Goal: Task Accomplishment & Management: Manage account settings

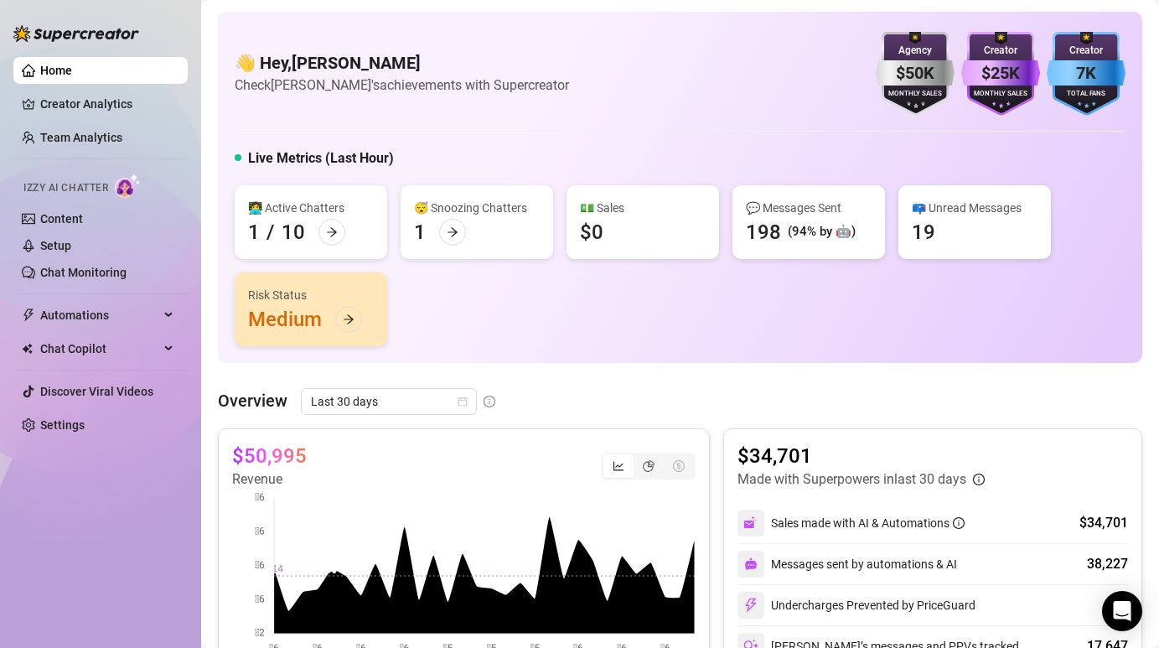
scroll to position [245, 0]
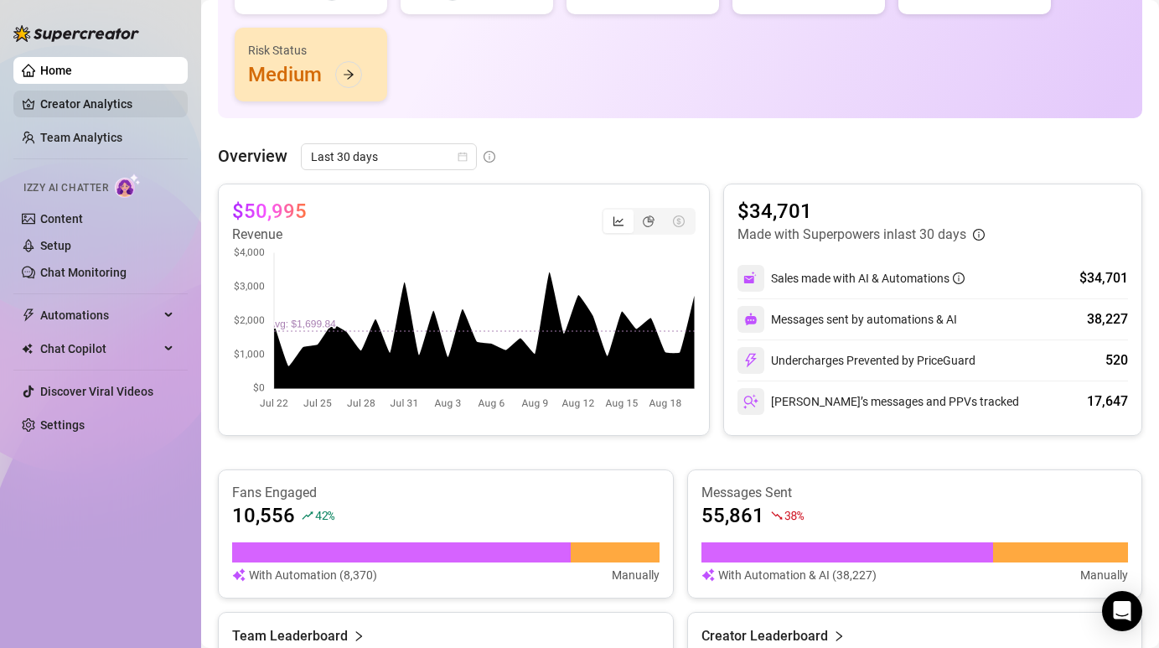
click at [73, 111] on link "Creator Analytics" at bounding box center [107, 104] width 134 height 27
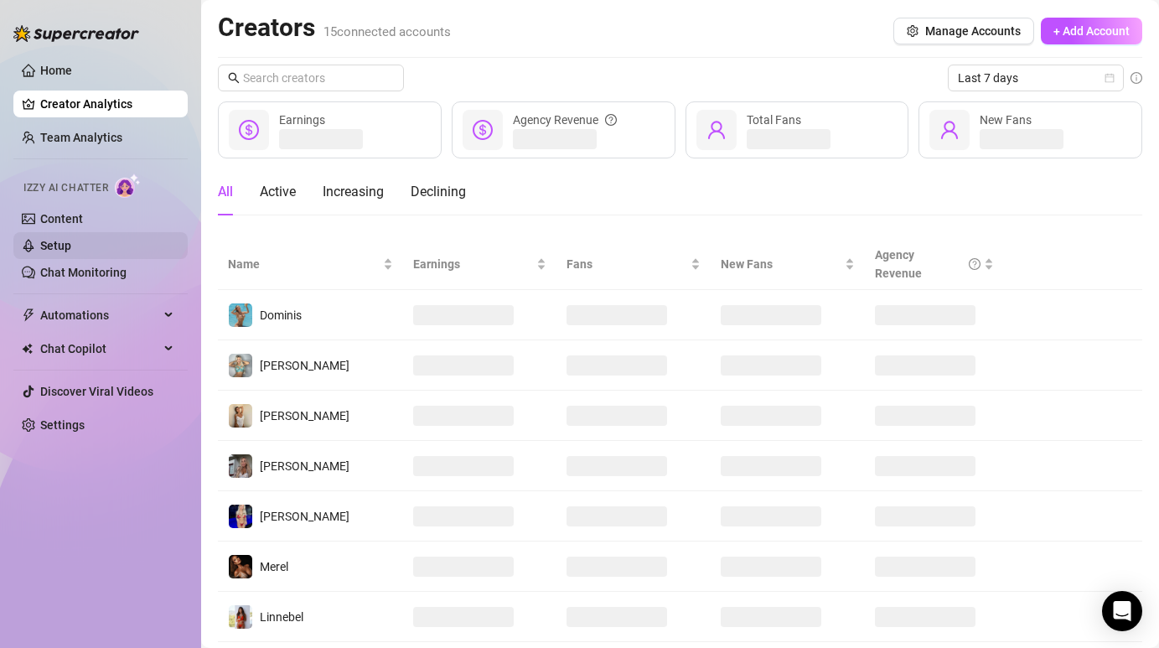
click at [71, 246] on link "Setup" at bounding box center [55, 245] width 31 height 13
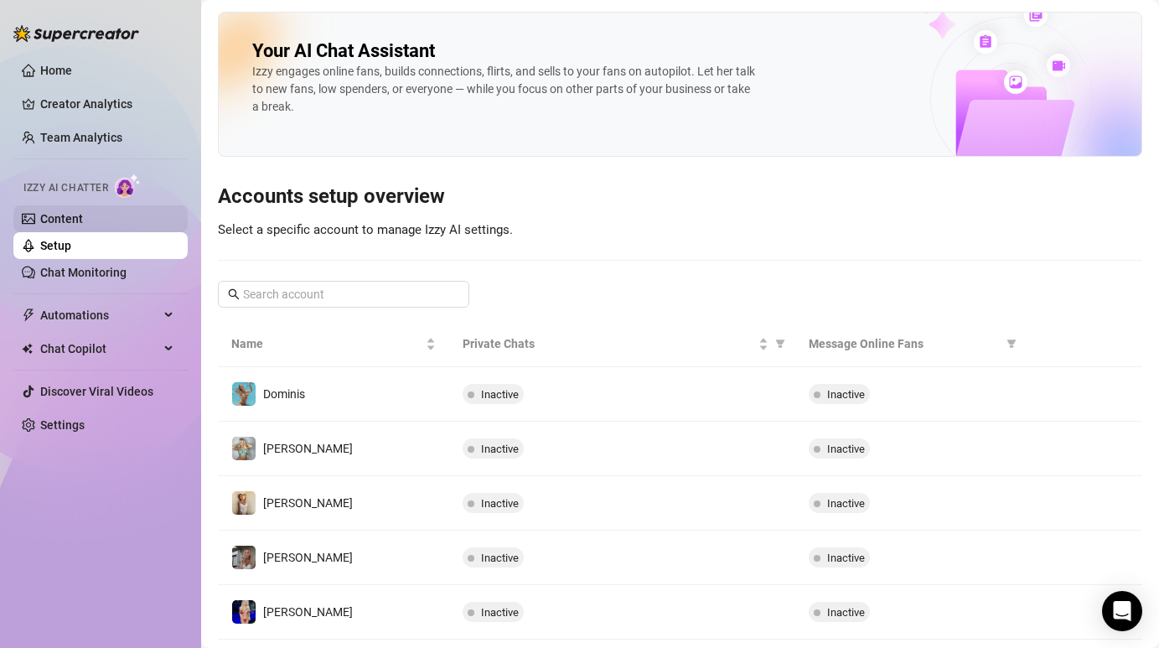
click at [82, 217] on link "Content" at bounding box center [61, 218] width 43 height 13
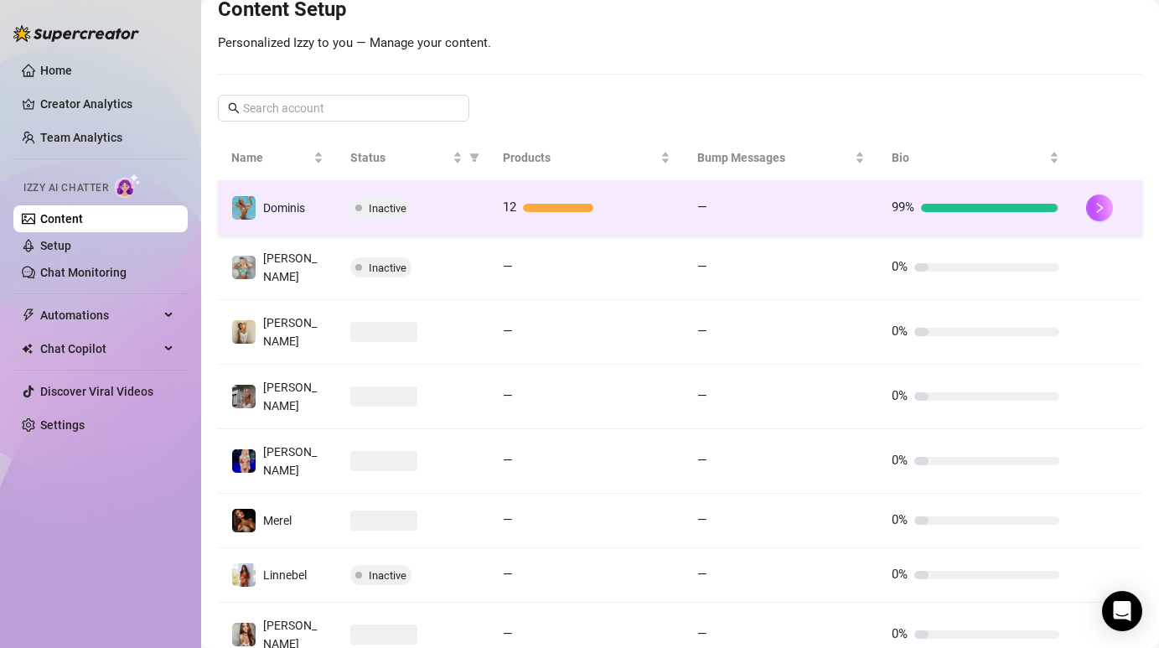
scroll to position [87, 0]
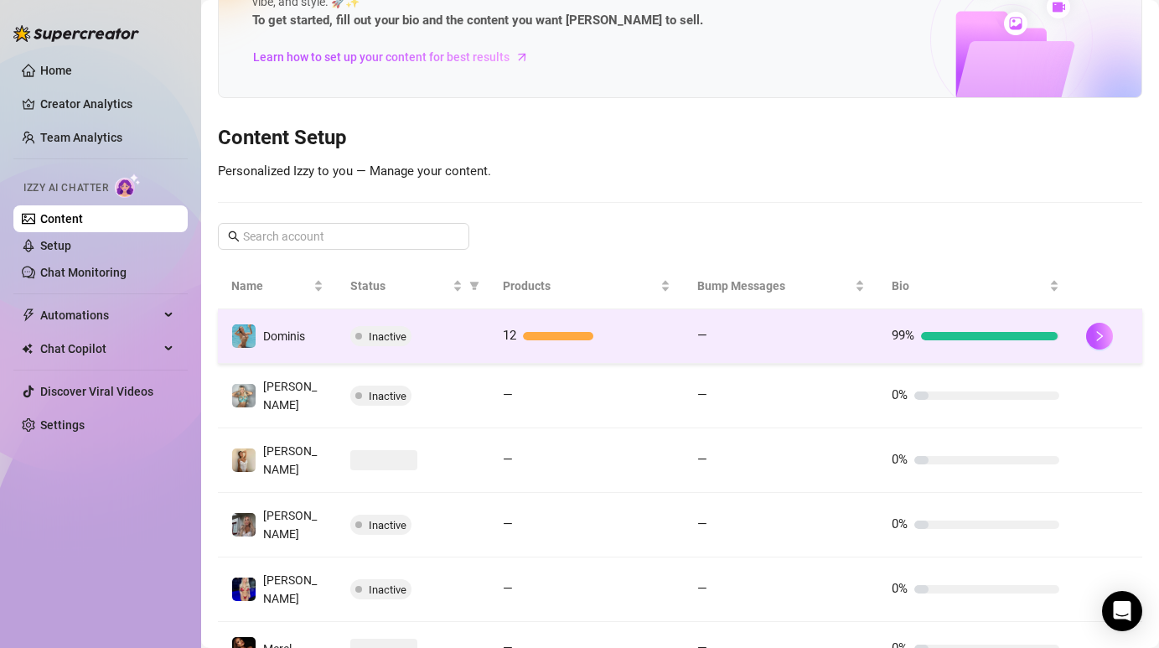
click at [452, 336] on div "Inactive" at bounding box center [412, 336] width 125 height 20
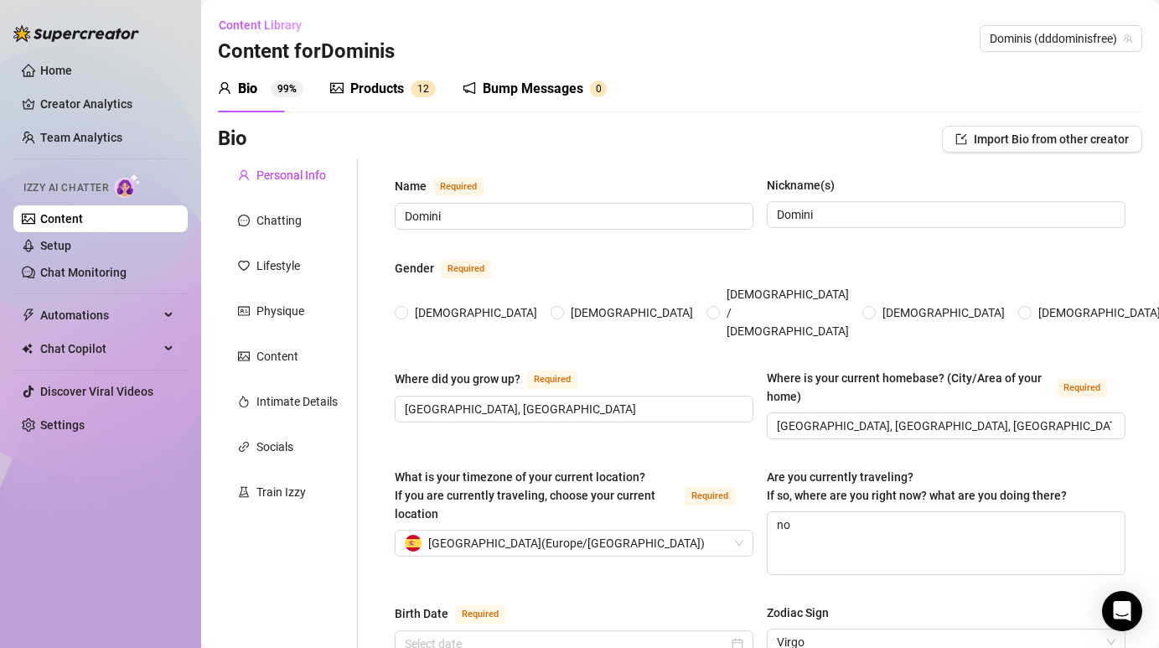
radio input "true"
type input "[DATE]"
click at [348, 96] on div "Products 1 2" at bounding box center [383, 89] width 106 height 20
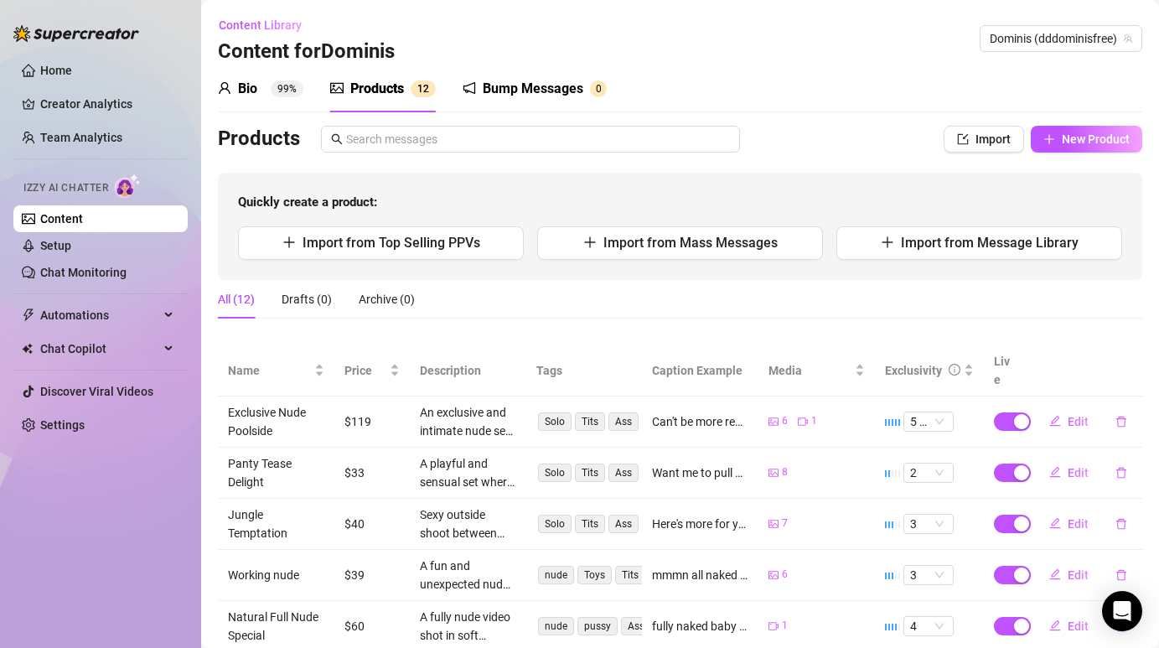
click at [248, 87] on div "Bio" at bounding box center [247, 89] width 19 height 20
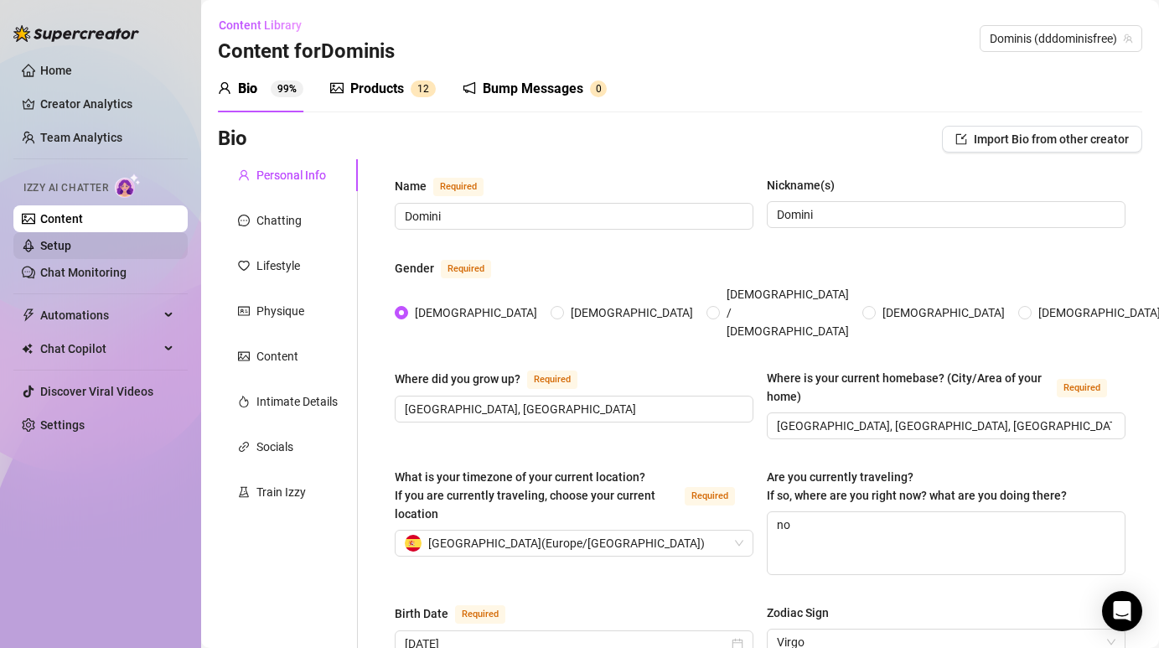
click at [71, 239] on link "Setup" at bounding box center [55, 245] width 31 height 13
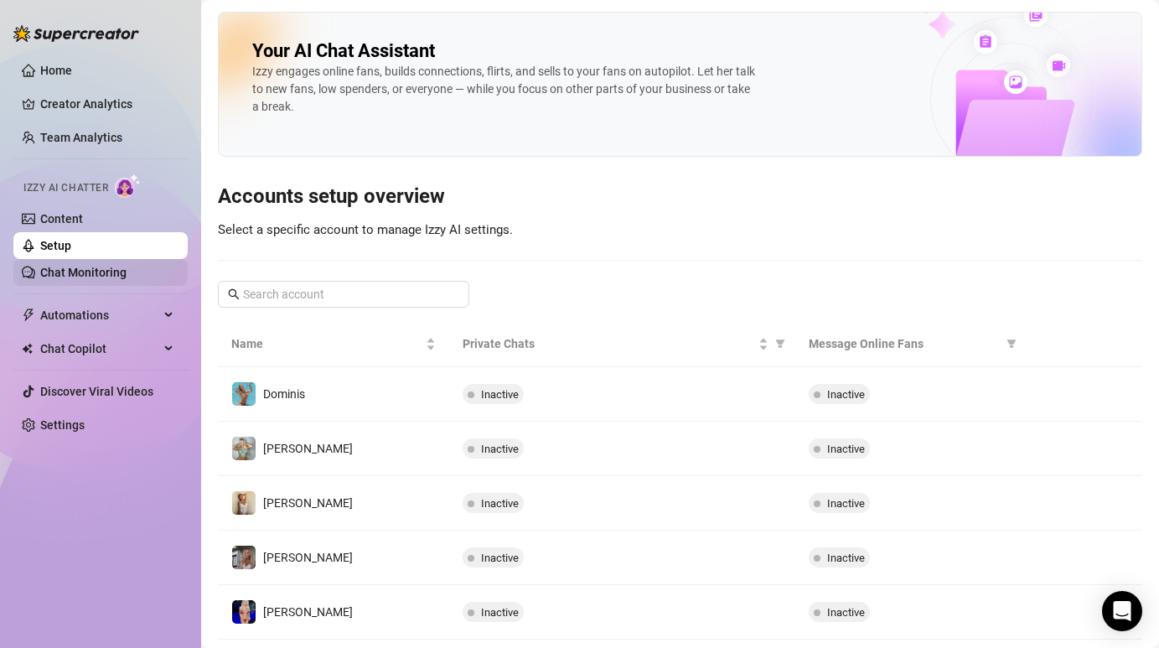
click at [115, 273] on link "Chat Monitoring" at bounding box center [83, 272] width 86 height 13
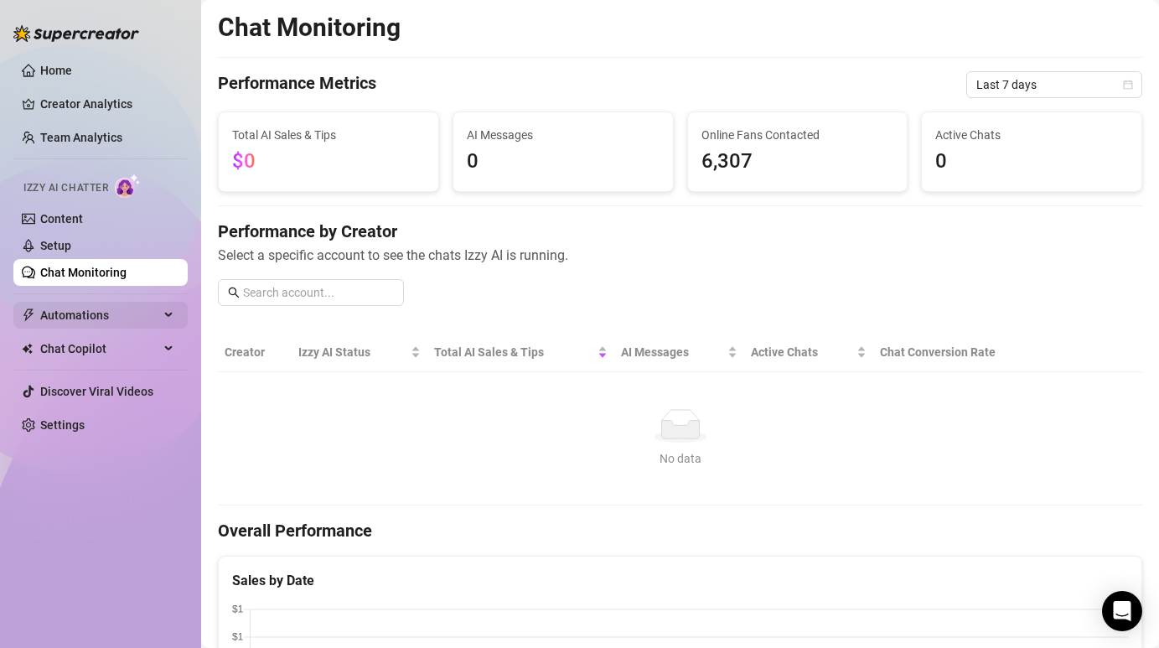
click at [103, 322] on span "Automations" at bounding box center [99, 315] width 119 height 27
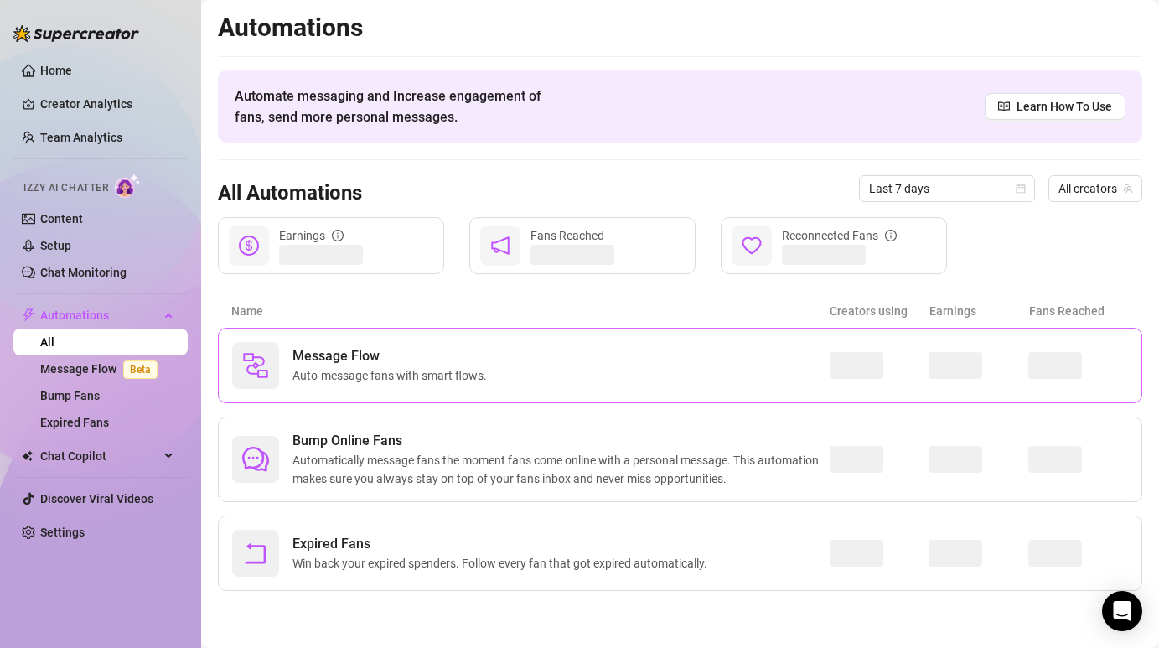
click at [333, 347] on span "Message Flow" at bounding box center [393, 356] width 201 height 20
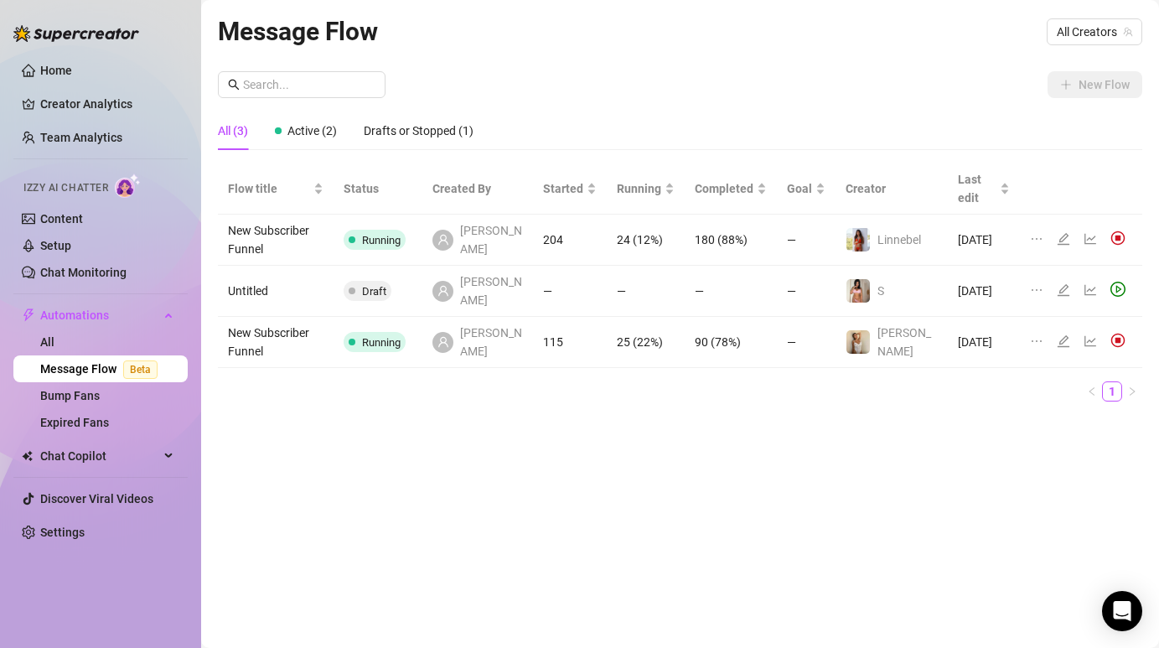
click at [552, 215] on td "204" at bounding box center [570, 240] width 74 height 51
click at [1093, 232] on icon "line-chart" at bounding box center [1090, 238] width 13 height 13
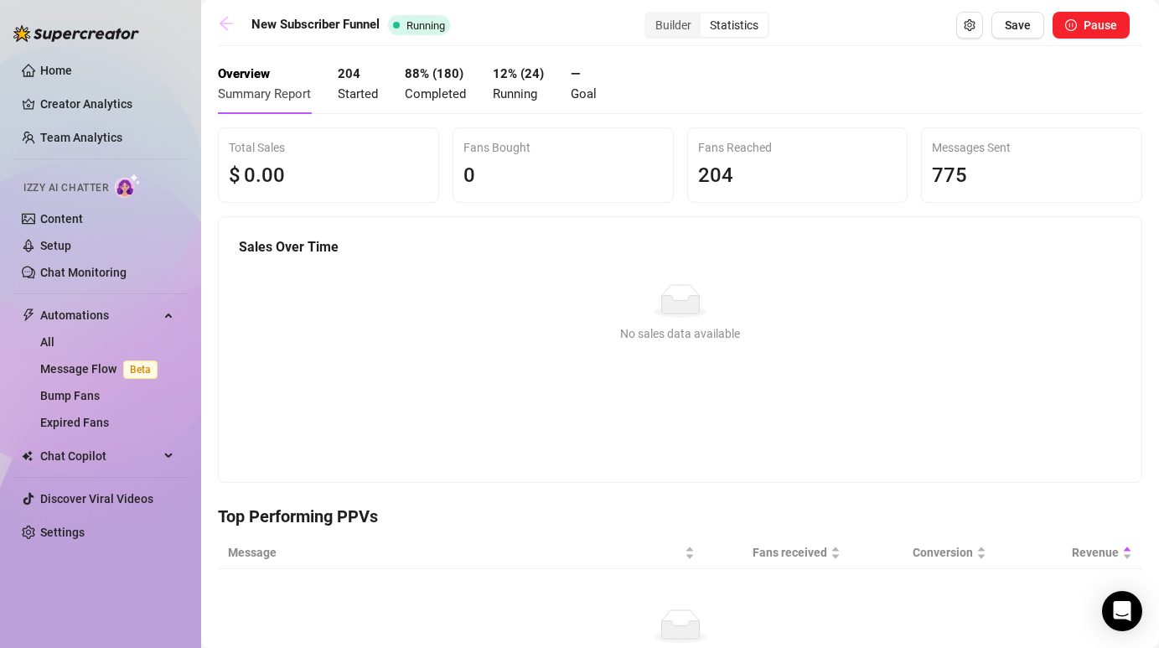
click at [220, 23] on icon "arrow-left" at bounding box center [226, 23] width 13 height 13
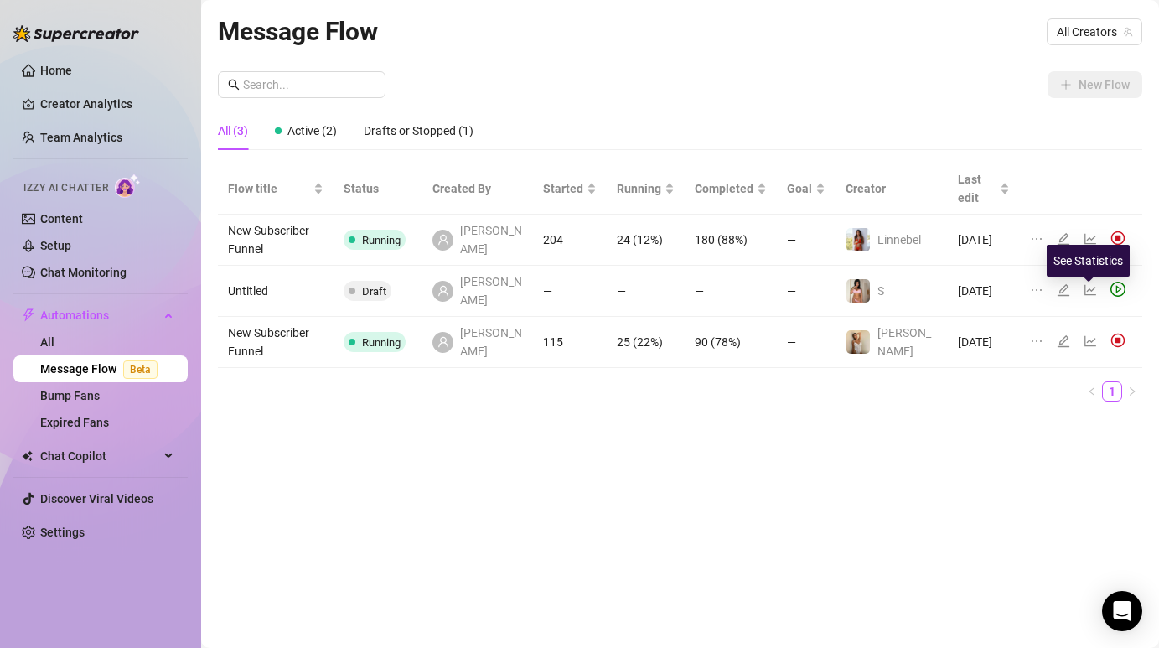
click at [1090, 334] on icon "line-chart" at bounding box center [1090, 340] width 13 height 13
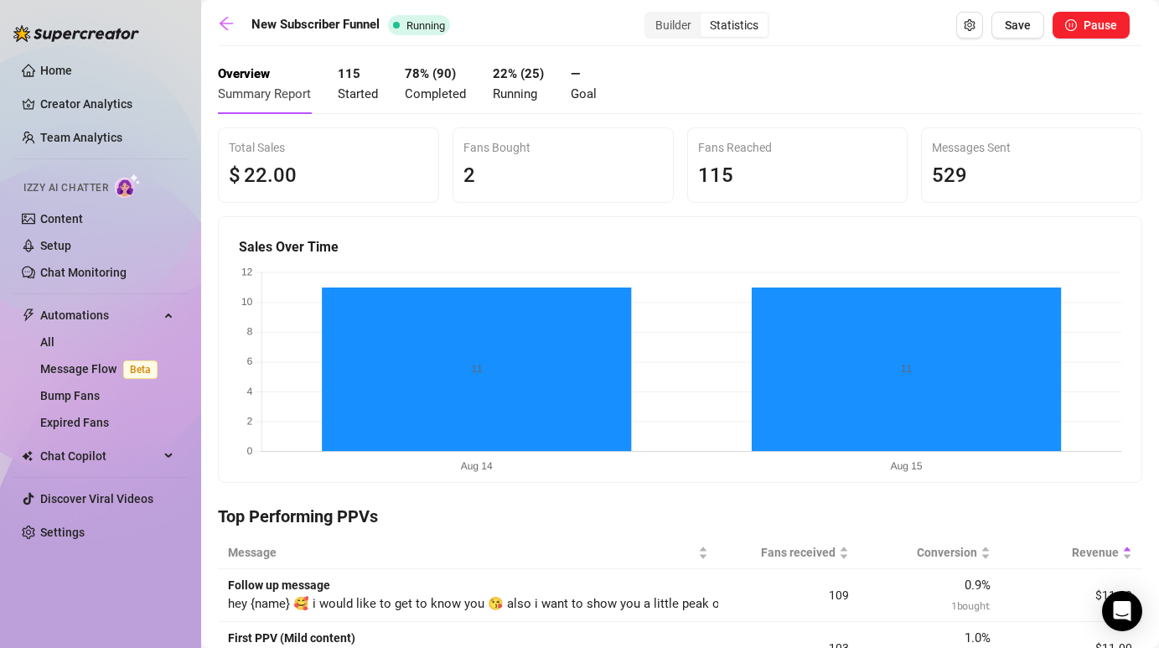
click at [581, 167] on div "2" at bounding box center [564, 176] width 200 height 32
